Goal: Download file/media

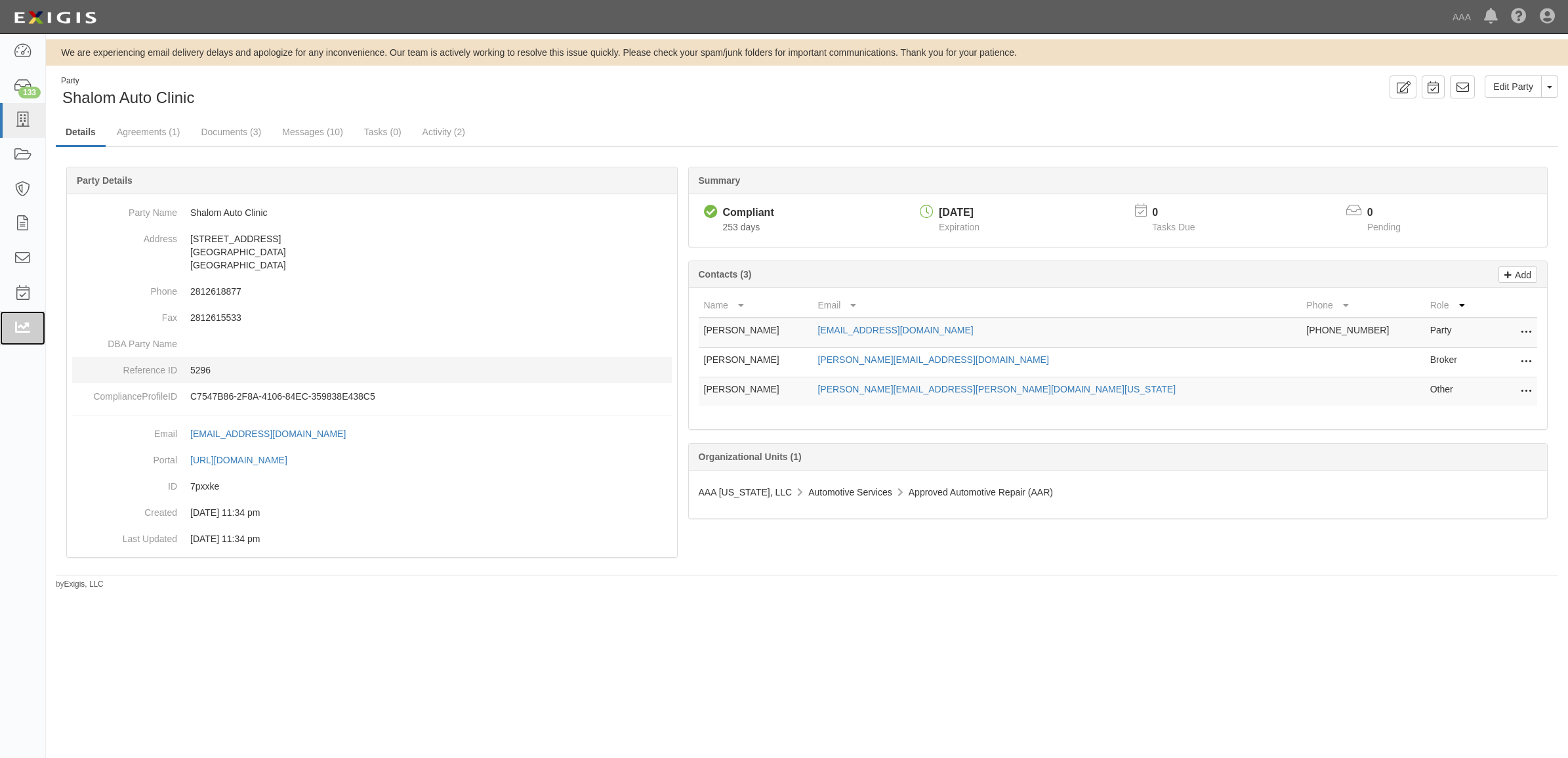
drag, startPoint x: 17, startPoint y: 319, endPoint x: 133, endPoint y: 368, distance: 125.9
click at [17, 319] on link at bounding box center [22, 329] width 45 height 35
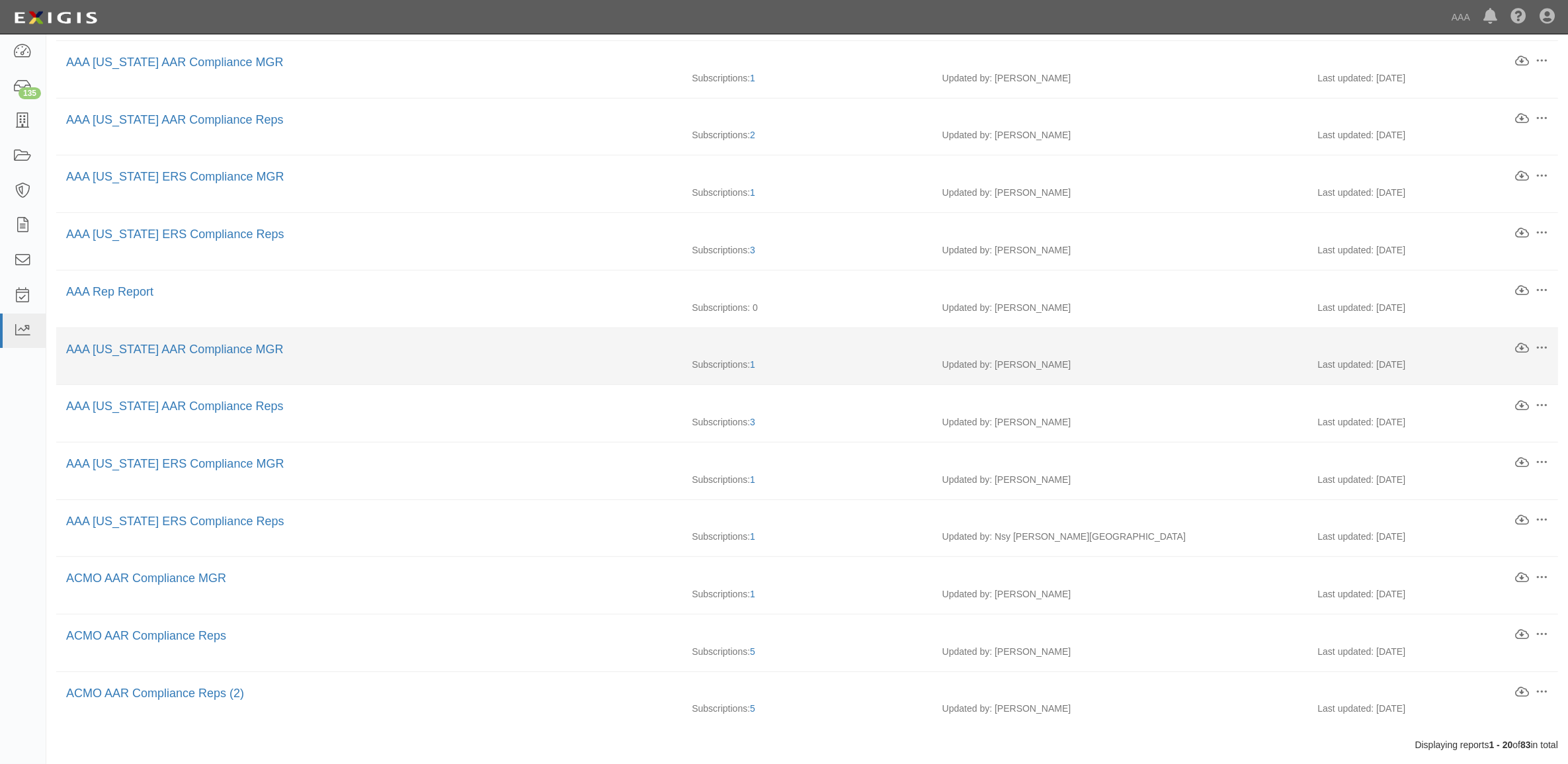
scroll to position [642, 0]
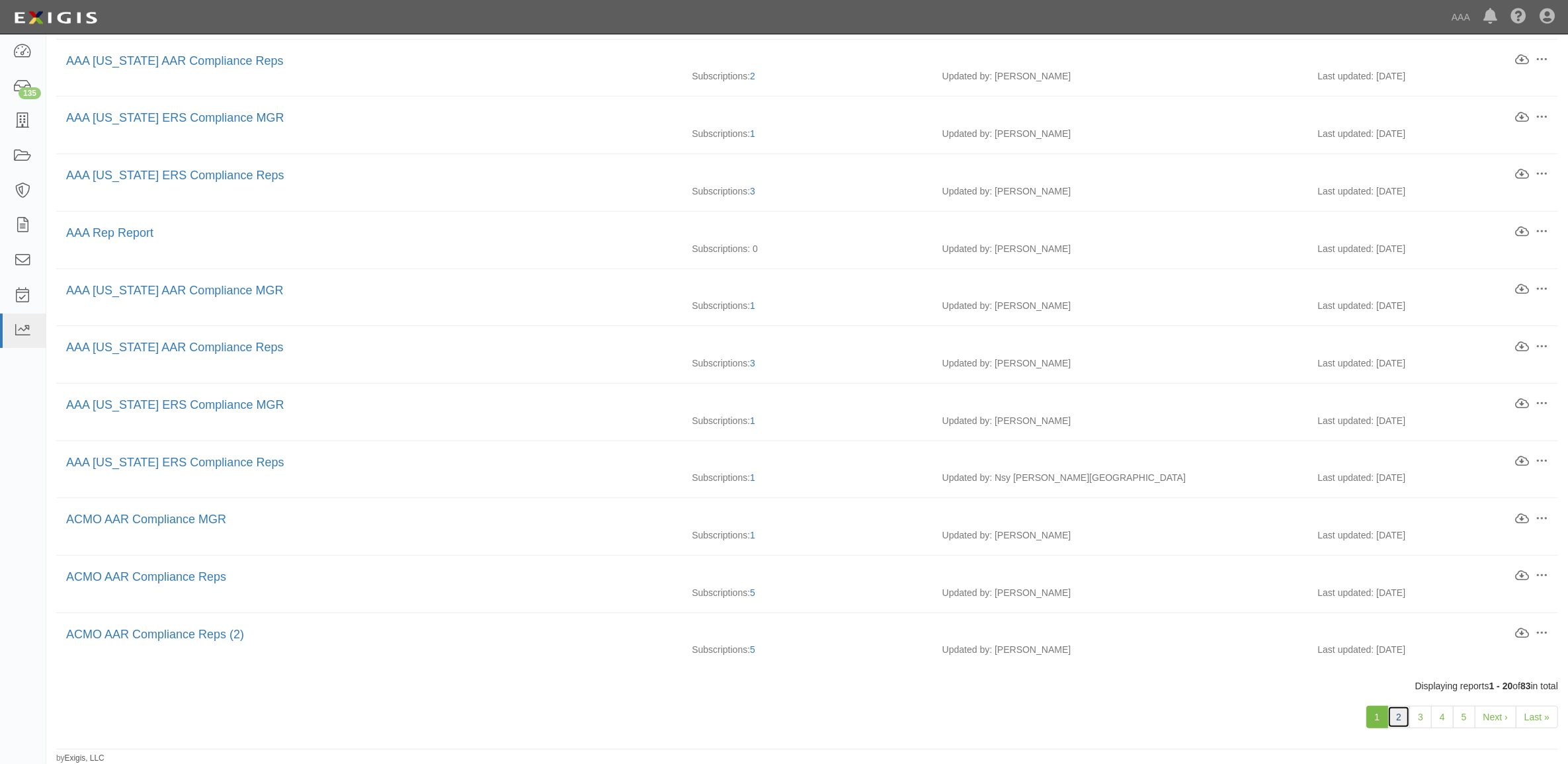
click at [1393, 715] on link "2" at bounding box center [1399, 716] width 22 height 22
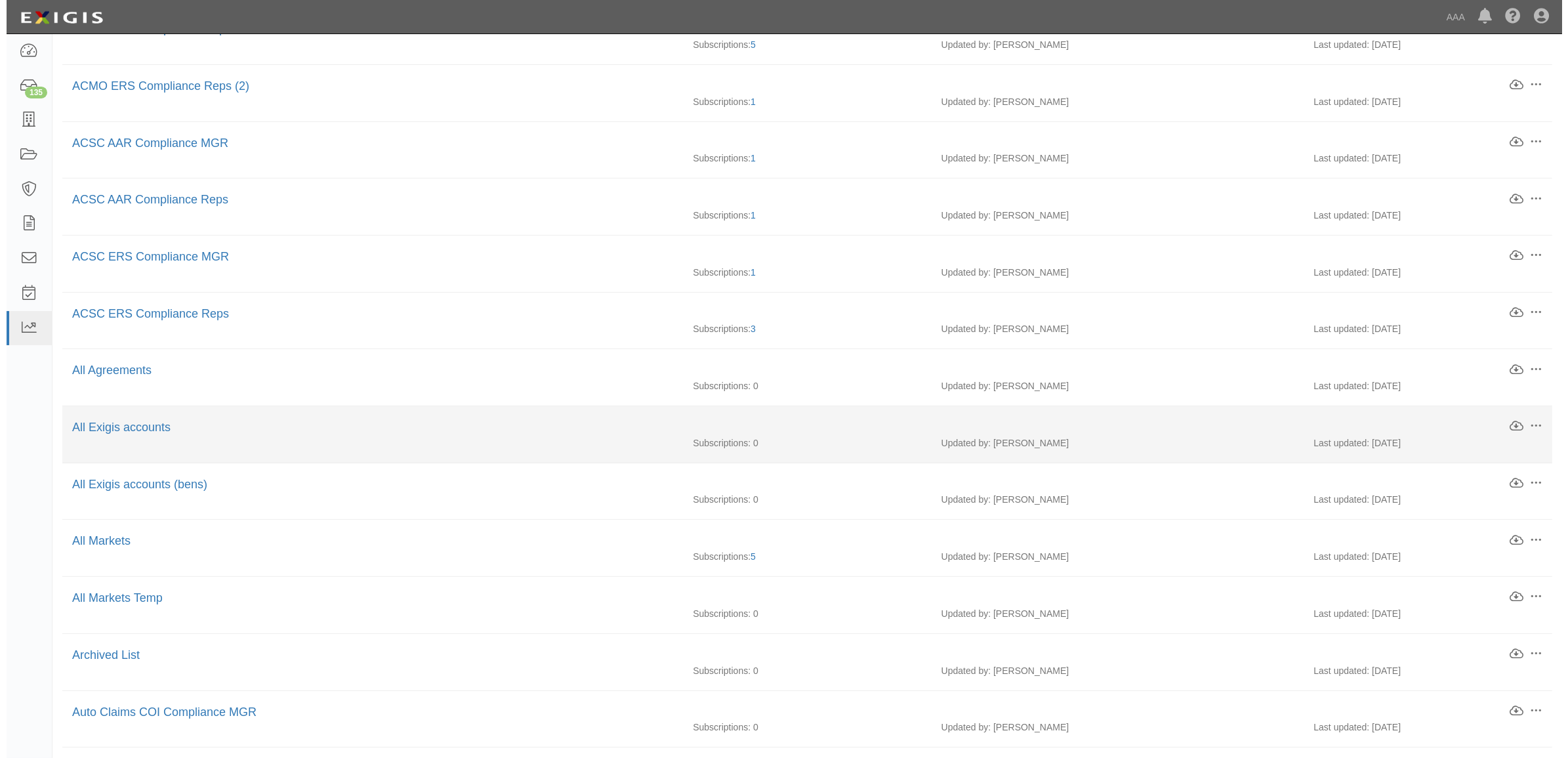
scroll to position [246, 0]
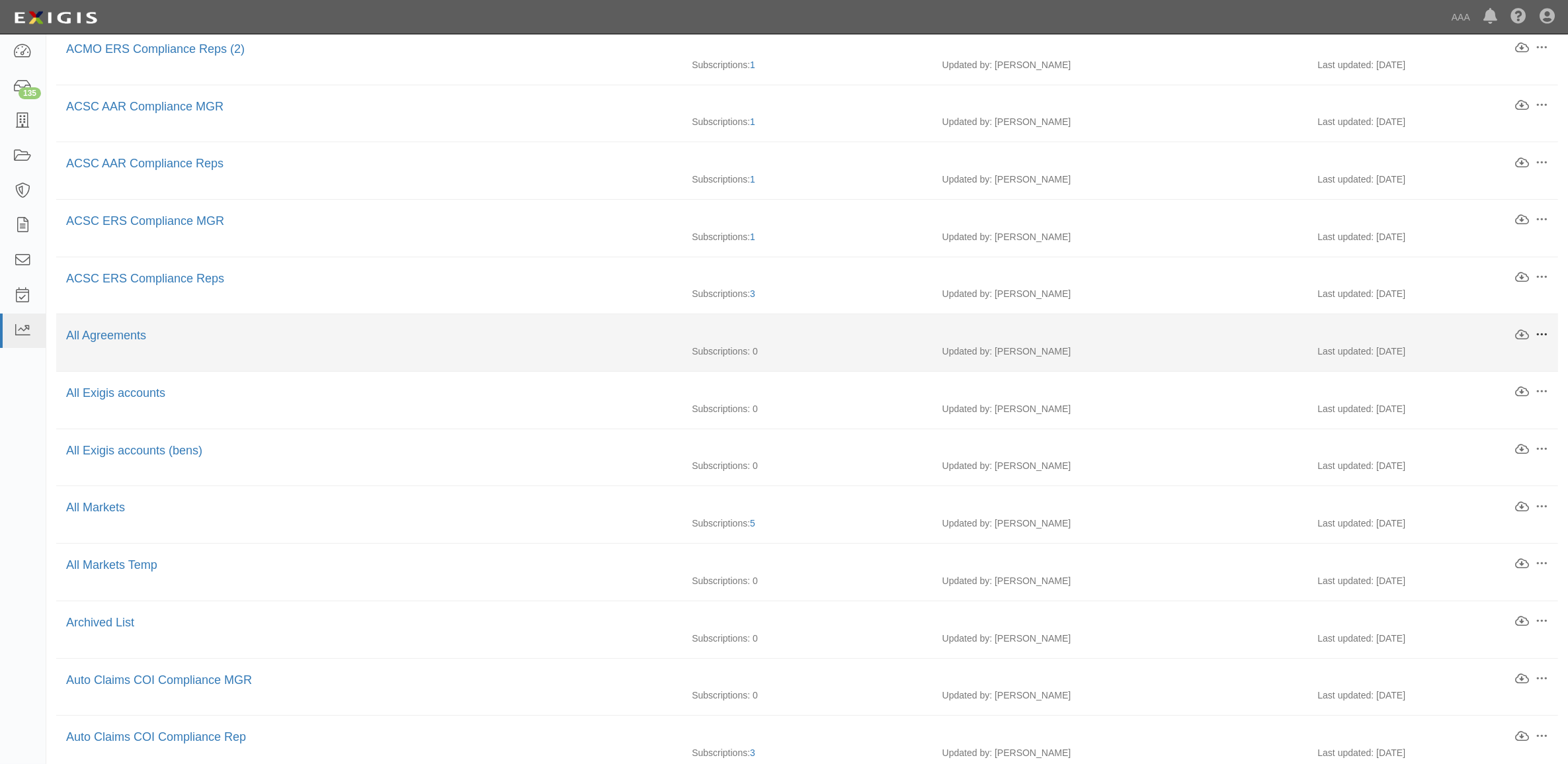
click at [1533, 333] on button at bounding box center [1539, 335] width 19 height 14
click at [1485, 348] on link "Download" at bounding box center [1480, 357] width 105 height 24
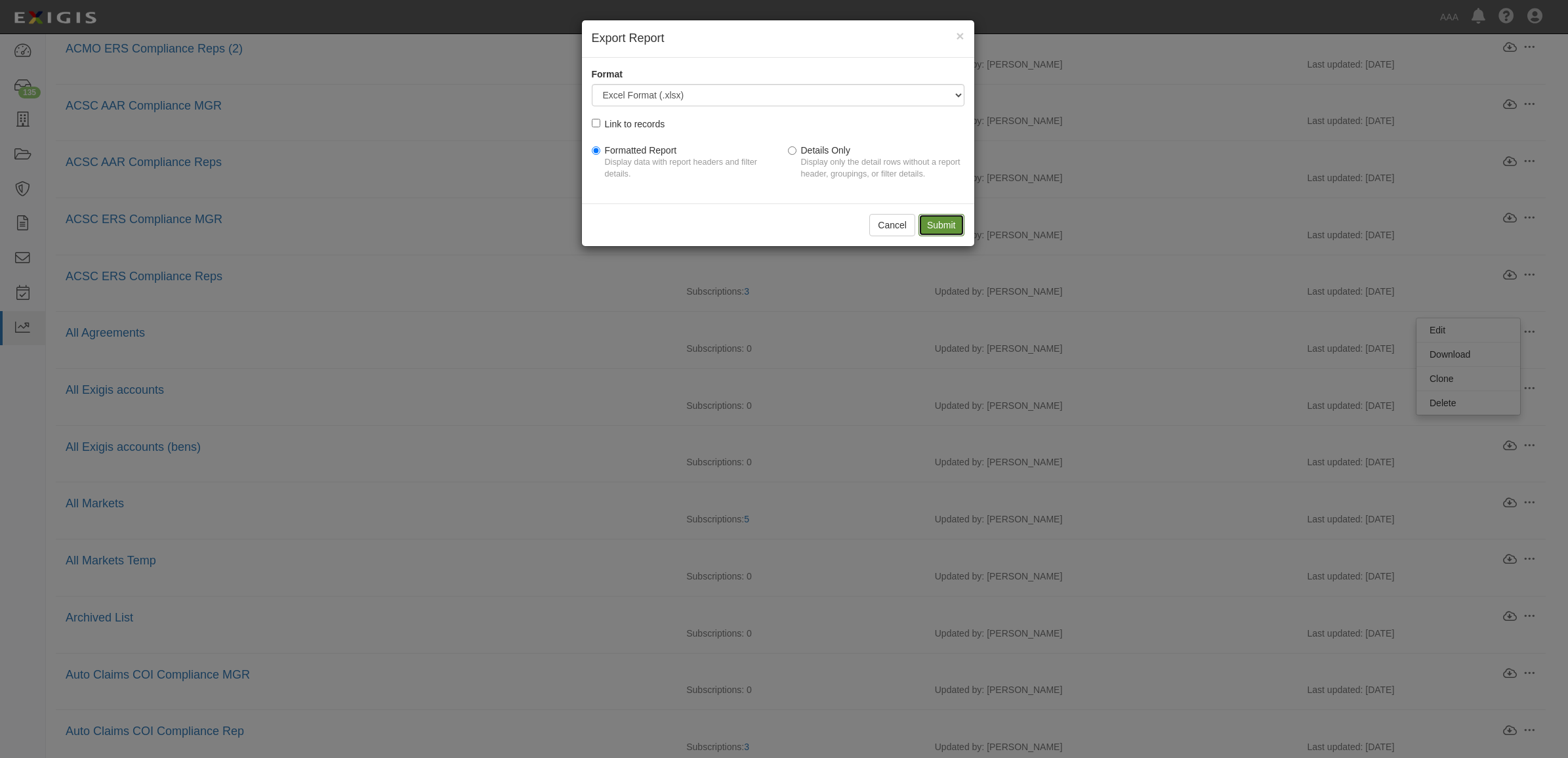
click at [955, 225] on input "Submit" at bounding box center [941, 225] width 46 height 22
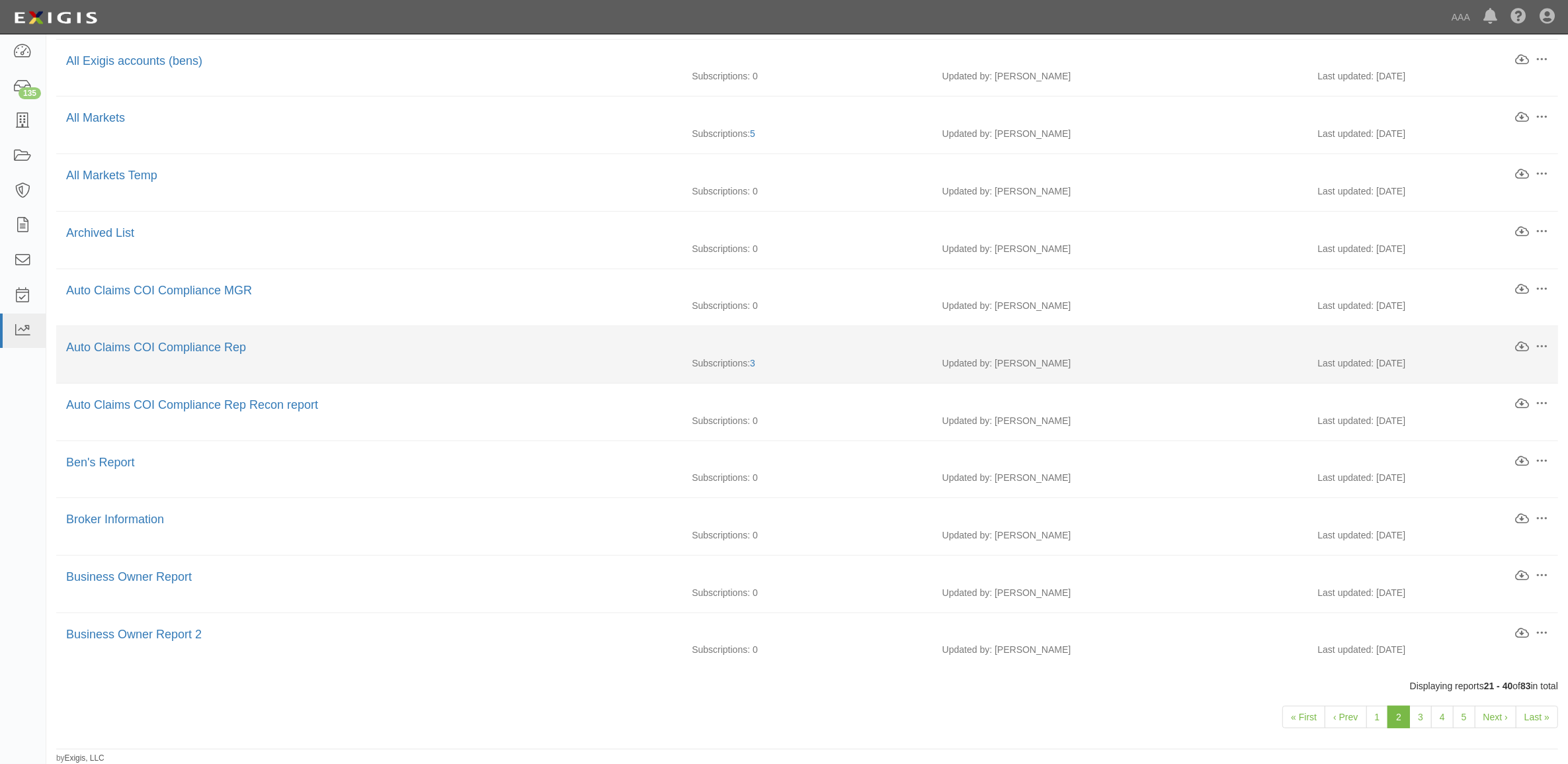
scroll to position [690, 0]
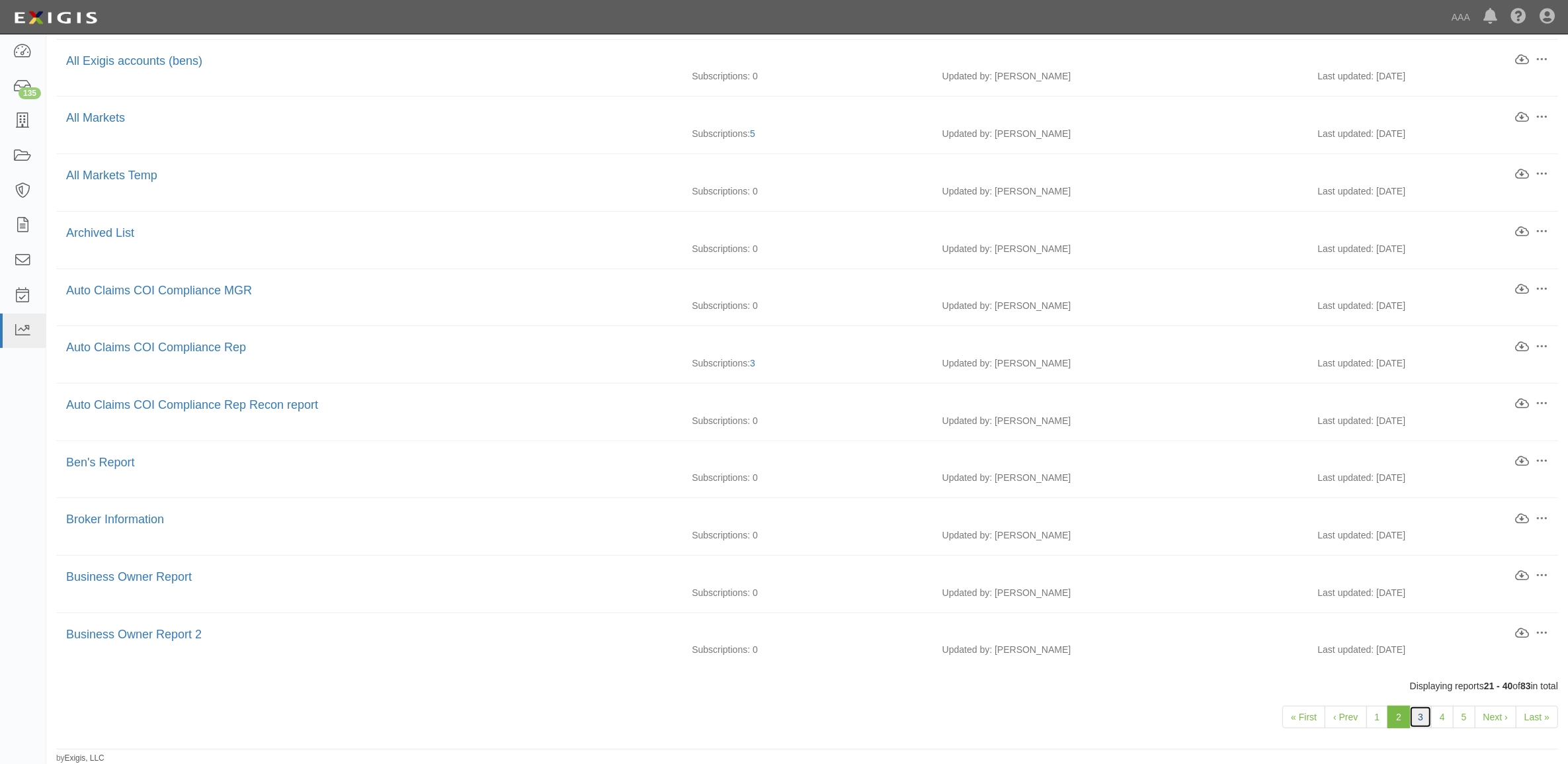
click at [1415, 713] on link "3" at bounding box center [1420, 716] width 22 height 22
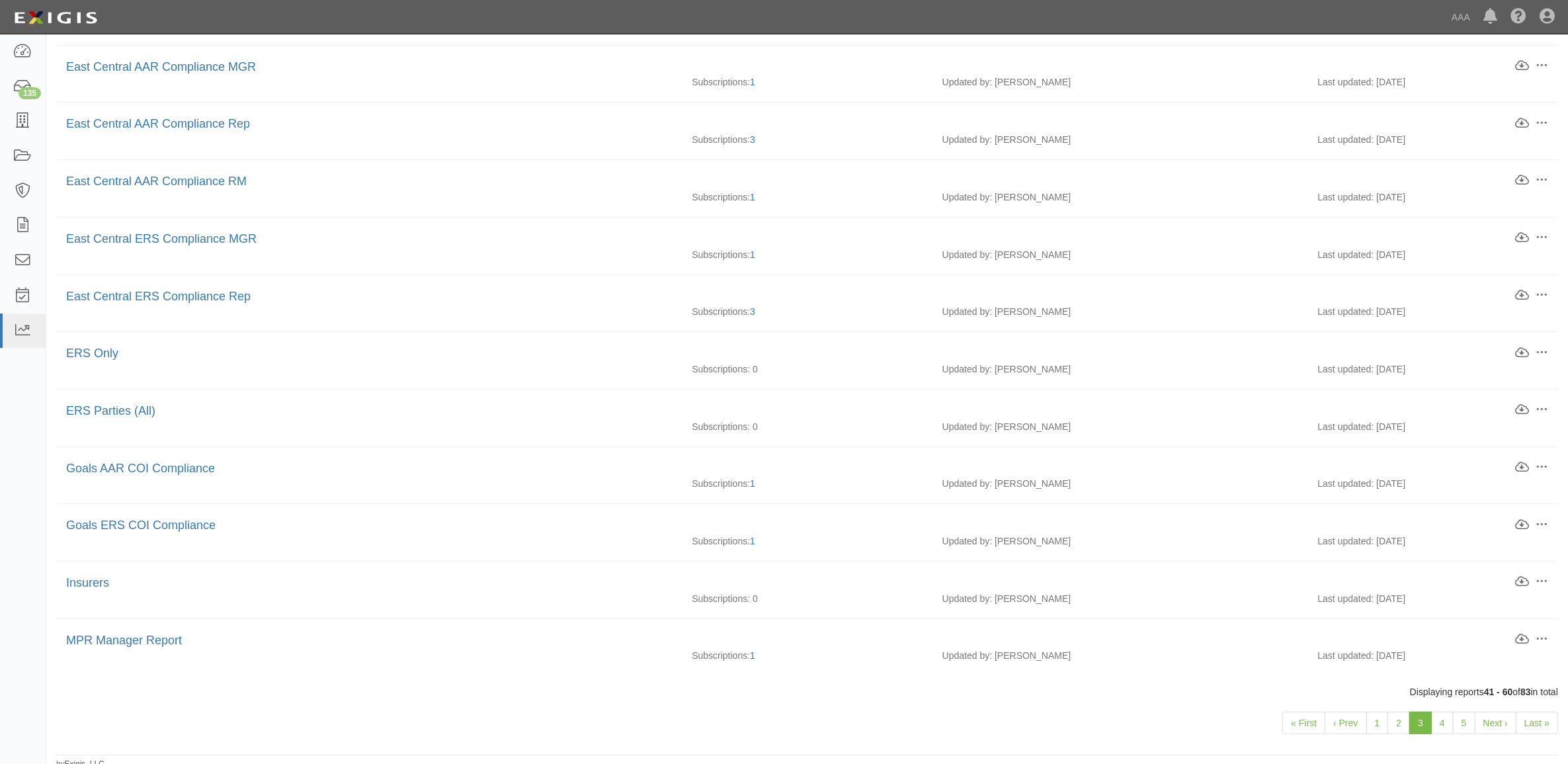
scroll to position [642, 0]
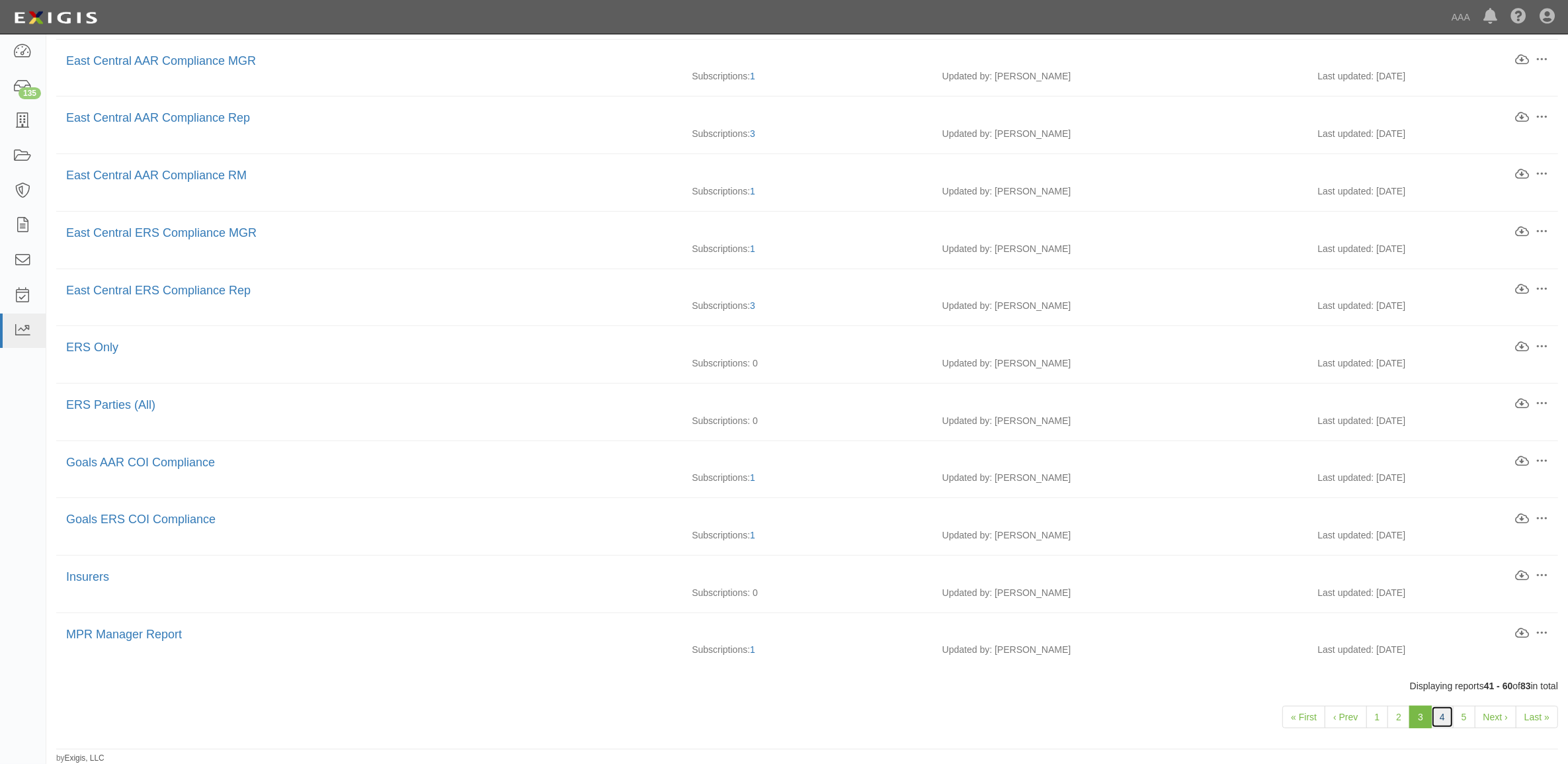
click at [1443, 713] on link "4" at bounding box center [1442, 716] width 22 height 22
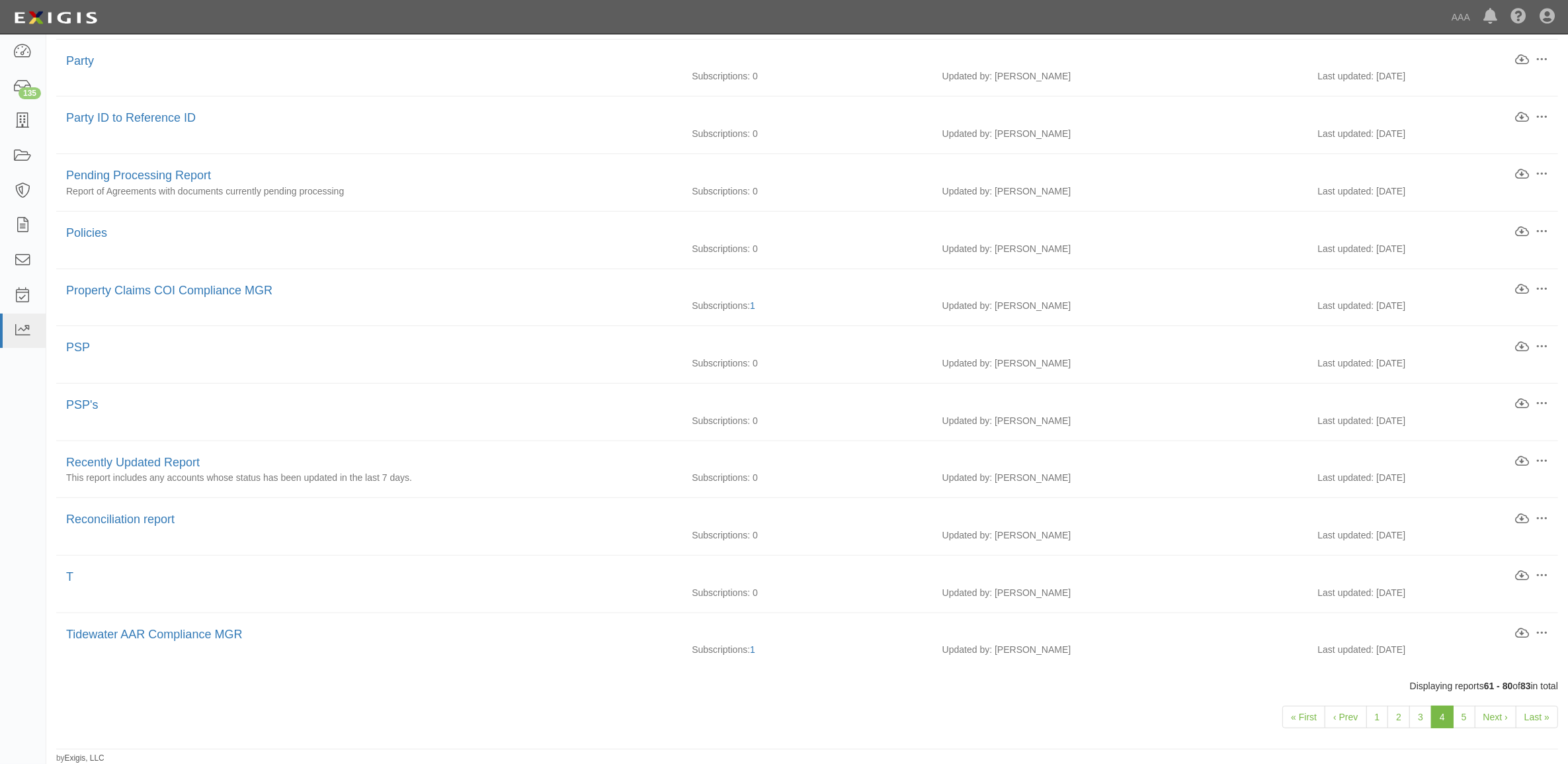
scroll to position [642, 0]
click at [1463, 711] on link "5" at bounding box center [1464, 716] width 22 height 22
